Goal: Task Accomplishment & Management: Complete application form

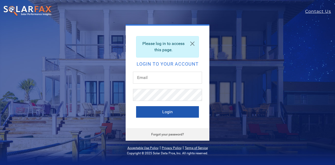
type input "d.macdonneil@sunsolarelectric.org"
click at [164, 113] on button "Login" at bounding box center [167, 112] width 63 height 12
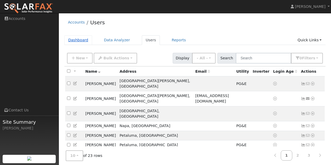
click at [73, 41] on link "Dashboard" at bounding box center [78, 40] width 28 height 10
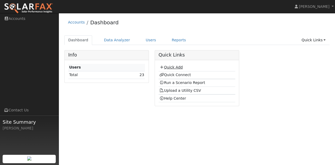
click at [169, 67] on link "Quick Add" at bounding box center [170, 67] width 23 height 4
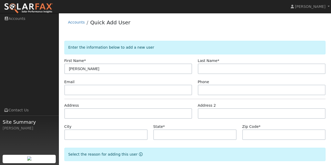
type input "[PERSON_NAME]"
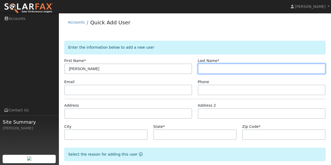
click at [212, 70] on input "text" at bounding box center [262, 69] width 128 height 10
type input "Patton"
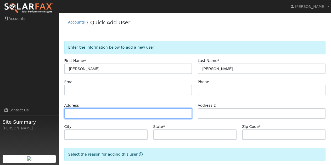
click at [83, 112] on input "text" at bounding box center [128, 113] width 128 height 10
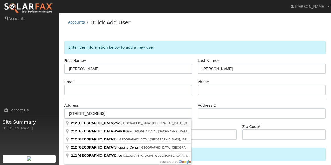
type input "212 Stanford Avenue"
type input "Kensington"
type input "CA"
type input "94708"
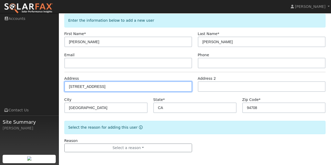
scroll to position [27, 0]
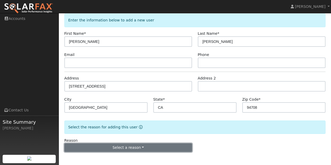
click at [122, 149] on button "Select a reason" at bounding box center [128, 147] width 128 height 9
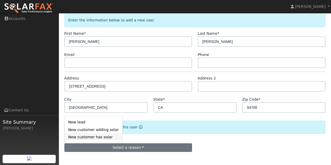
click at [83, 137] on link "New customer has solar" at bounding box center [94, 136] width 58 height 7
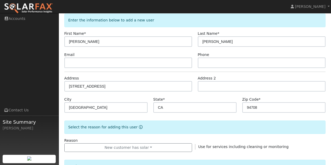
click at [186, 135] on form "Enter the information below to add a new user First Name * Simon Last Name * Pa…" at bounding box center [194, 161] width 261 height 294
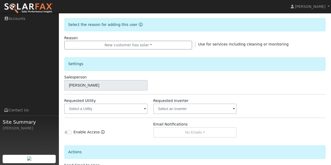
scroll to position [132, 0]
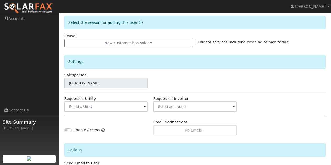
click at [145, 107] on span at bounding box center [145, 107] width 2 height 6
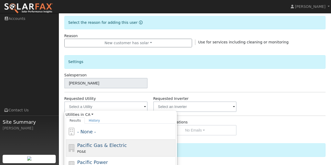
click at [98, 148] on span "Pacific Gas & Electric" at bounding box center [101, 145] width 49 height 5
type input "Pacific Gas & Electric"
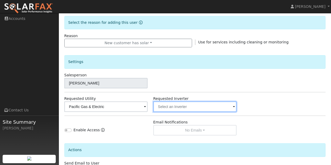
click at [229, 105] on input "text" at bounding box center [194, 106] width 83 height 10
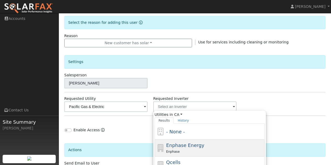
click at [186, 147] on span "Enphase Energy" at bounding box center [185, 145] width 38 height 5
type input "Enphase Energy"
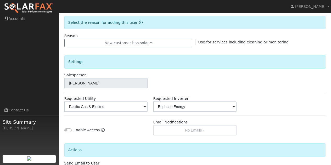
click at [136, 128] on div "Enable Access" at bounding box center [105, 128] width 89 height 16
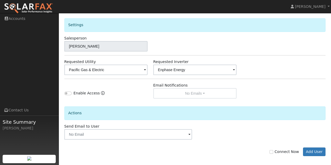
scroll to position [173, 0]
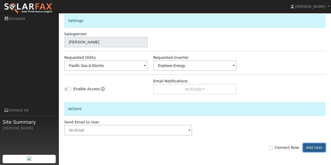
click at [316, 147] on button "Add User" at bounding box center [314, 147] width 23 height 9
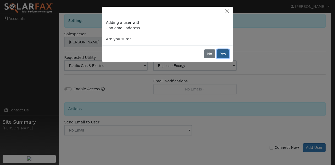
click at [222, 53] on button "Yes" at bounding box center [223, 53] width 12 height 9
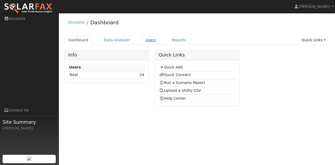
click at [144, 40] on link "Users" at bounding box center [151, 40] width 18 height 10
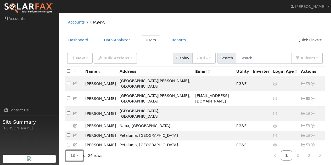
click at [75, 155] on button "10" at bounding box center [75, 155] width 18 height 11
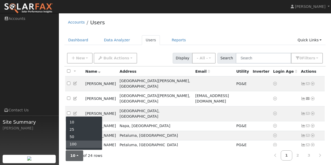
click at [76, 142] on link "100" at bounding box center [84, 144] width 36 height 7
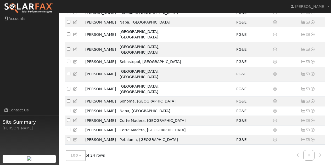
scroll to position [157, 0]
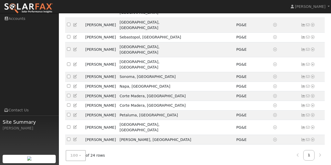
click at [313, 160] on icon at bounding box center [312, 162] width 5 height 4
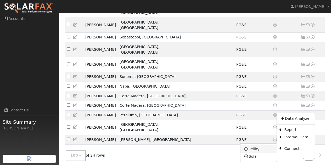
click at [252, 145] on link "Utility" at bounding box center [258, 148] width 36 height 7
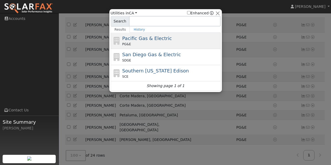
click at [139, 43] on div "PG&E" at bounding box center [170, 44] width 97 height 5
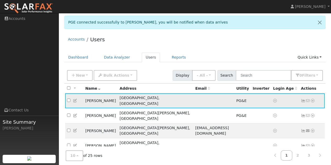
click at [312, 99] on icon at bounding box center [312, 101] width 5 height 4
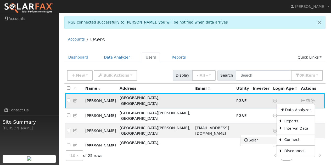
click at [251, 138] on link "Solar" at bounding box center [258, 140] width 36 height 7
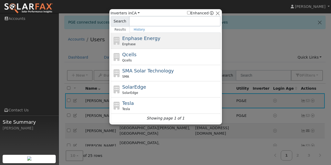
click at [137, 38] on span "Enphase Energy" at bounding box center [141, 38] width 38 height 5
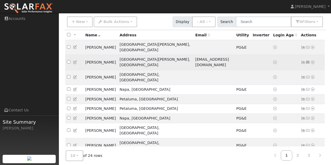
scroll to position [37, 0]
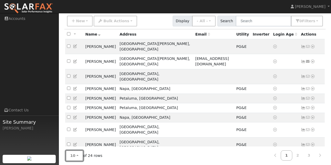
click at [75, 154] on button "10" at bounding box center [75, 155] width 18 height 11
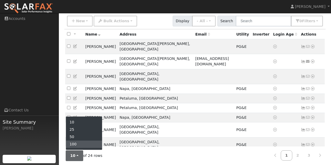
click at [78, 142] on link "100" at bounding box center [84, 144] width 36 height 7
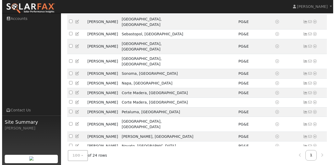
scroll to position [168, 0]
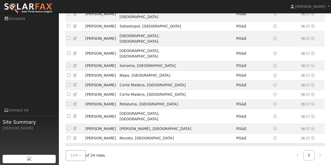
click at [313, 149] on icon at bounding box center [312, 151] width 5 height 4
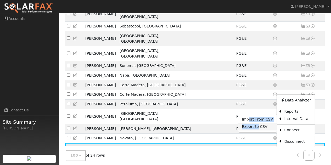
drag, startPoint x: 253, startPoint y: 82, endPoint x: 260, endPoint y: 89, distance: 10.2
click at [260, 114] on ul "Import From CSV Export to CSV" at bounding box center [257, 123] width 39 height 19
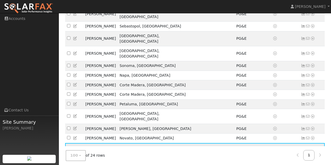
click at [312, 149] on icon at bounding box center [312, 151] width 5 height 4
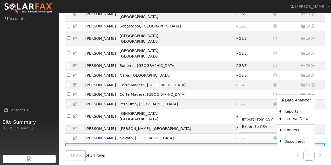
click at [254, 123] on link "Export to CSV" at bounding box center [257, 126] width 38 height 7
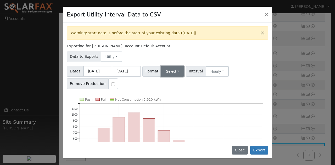
click at [172, 72] on button "Select" at bounding box center [172, 71] width 23 height 10
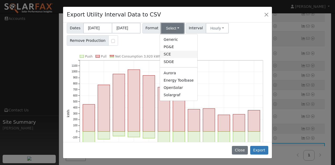
scroll to position [52, 0]
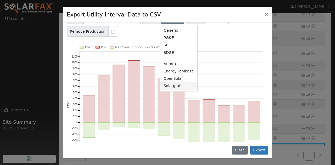
click at [178, 87] on link "Solargraf" at bounding box center [178, 85] width 37 height 7
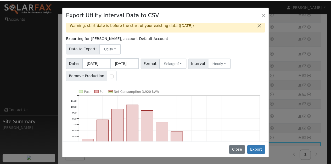
scroll to position [0, 0]
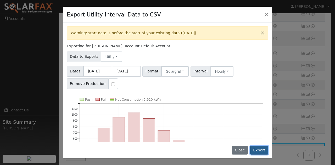
click at [259, 150] on button "Export" at bounding box center [259, 150] width 18 height 9
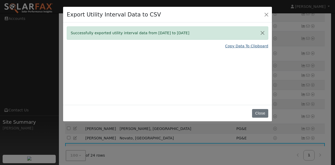
click at [250, 46] on link "Copy Data To Clipboard" at bounding box center [246, 45] width 43 height 5
click at [262, 115] on button "Close" at bounding box center [260, 113] width 16 height 9
